Goal: Navigation & Orientation: Find specific page/section

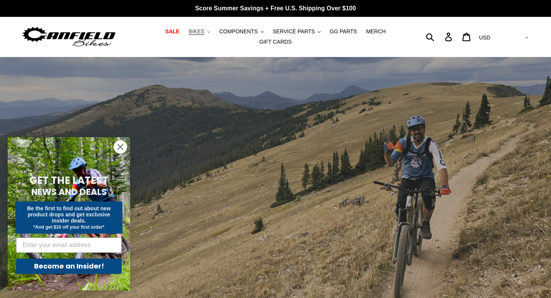
click at [200, 31] on span "BIKES" at bounding box center [197, 31] width 16 height 7
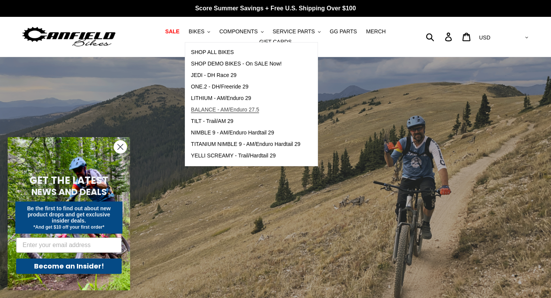
click at [201, 109] on span "BALANCE - AM/Enduro 27.5" at bounding box center [225, 109] width 68 height 7
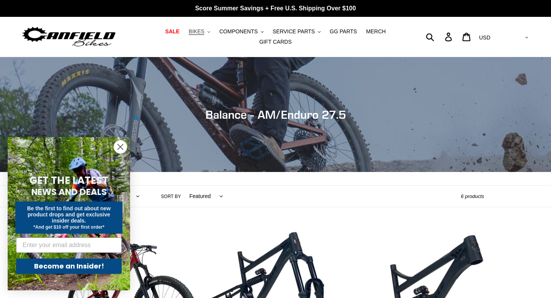
click at [199, 29] on span "BIKES" at bounding box center [197, 31] width 16 height 7
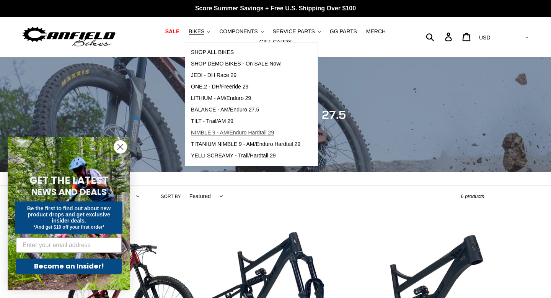
click at [217, 131] on span "NIMBLE 9 - AM/Enduro Hardtail 29" at bounding box center [232, 132] width 83 height 7
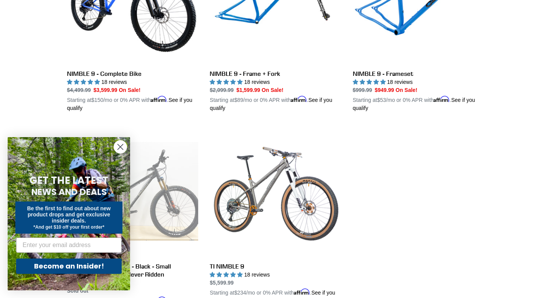
scroll to position [298, 0]
